Goal: Task Accomplishment & Management: Use online tool/utility

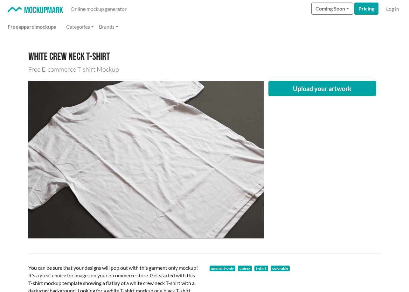
scroll to position [64, 0]
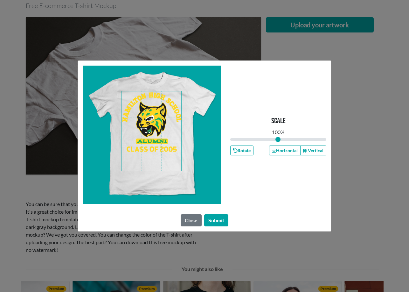
click at [153, 143] on span at bounding box center [151, 130] width 59 height 79
click at [281, 148] on button "Horizontal" at bounding box center [284, 150] width 31 height 10
click at [215, 217] on button "Submit" at bounding box center [216, 220] width 24 height 12
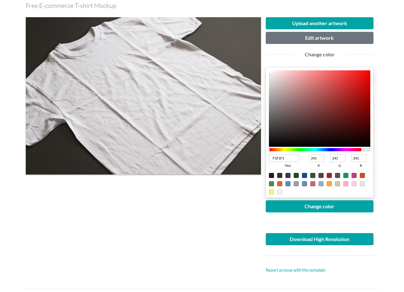
drag, startPoint x: 184, startPoint y: 117, endPoint x: 161, endPoint y: 116, distance: 23.5
type input "#088341"
drag, startPoint x: 292, startPoint y: 155, endPoint x: 258, endPoint y: 156, distance: 34.4
click at [258, 156] on div "Upload another artwork Edit artwork Change color F1F1F1 hex 241 r 241 g 241 b 1…" at bounding box center [202, 145] width 353 height 266
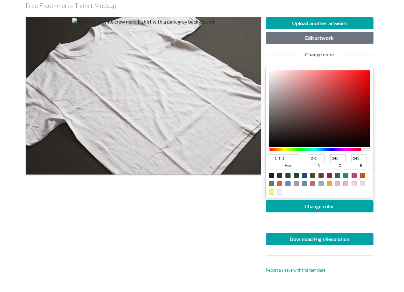
paste input "08834"
type input "088341"
type input "8"
type input "131"
type input "65"
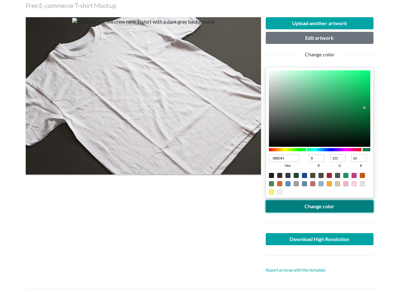
type input "088341"
click at [309, 205] on button "Change color" at bounding box center [320, 206] width 108 height 12
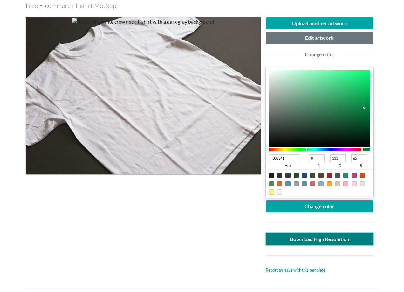
click at [300, 239] on link "Download High Resolution" at bounding box center [320, 239] width 108 height 12
